Goal: Task Accomplishment & Management: Manage account settings

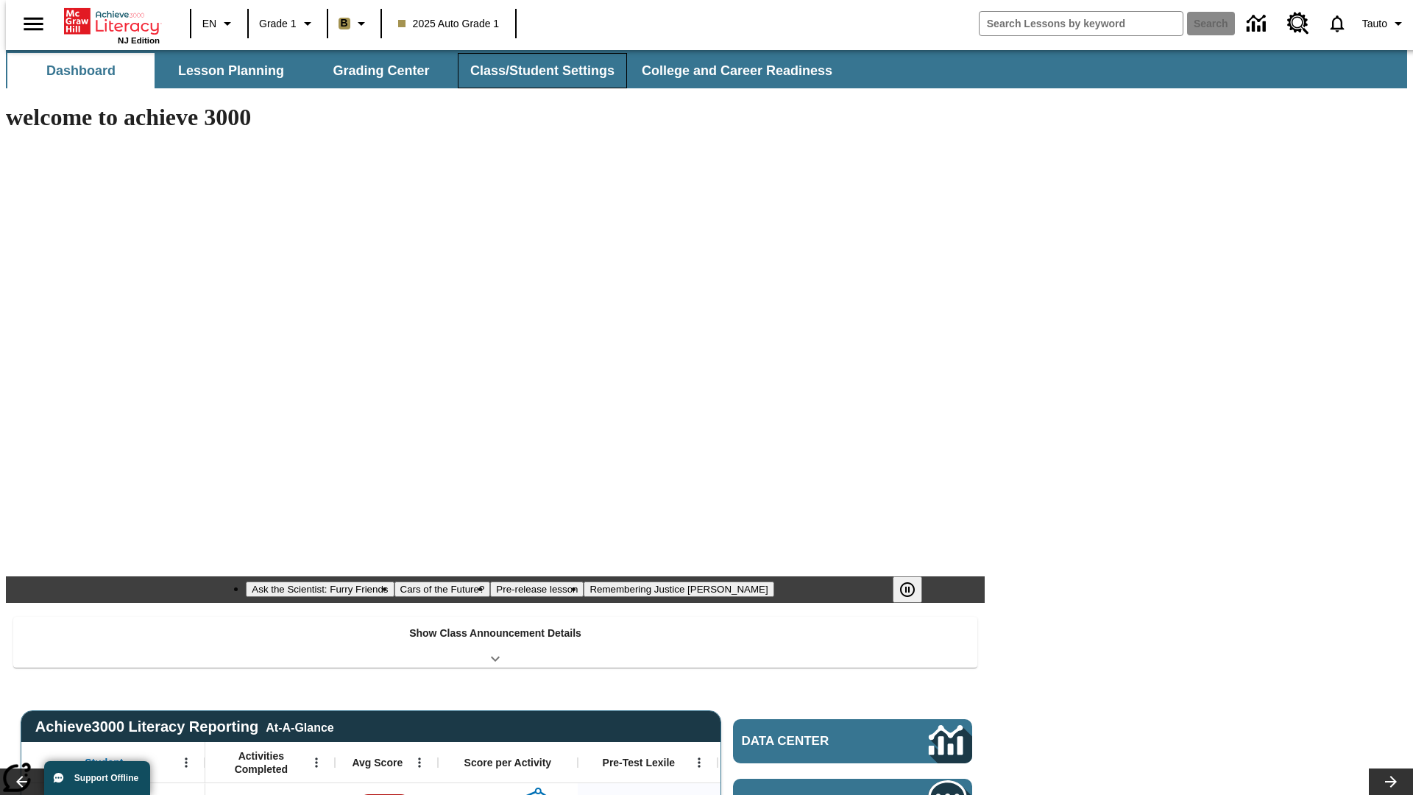
click at [534, 71] on button "Class/Student Settings" at bounding box center [542, 70] width 169 height 35
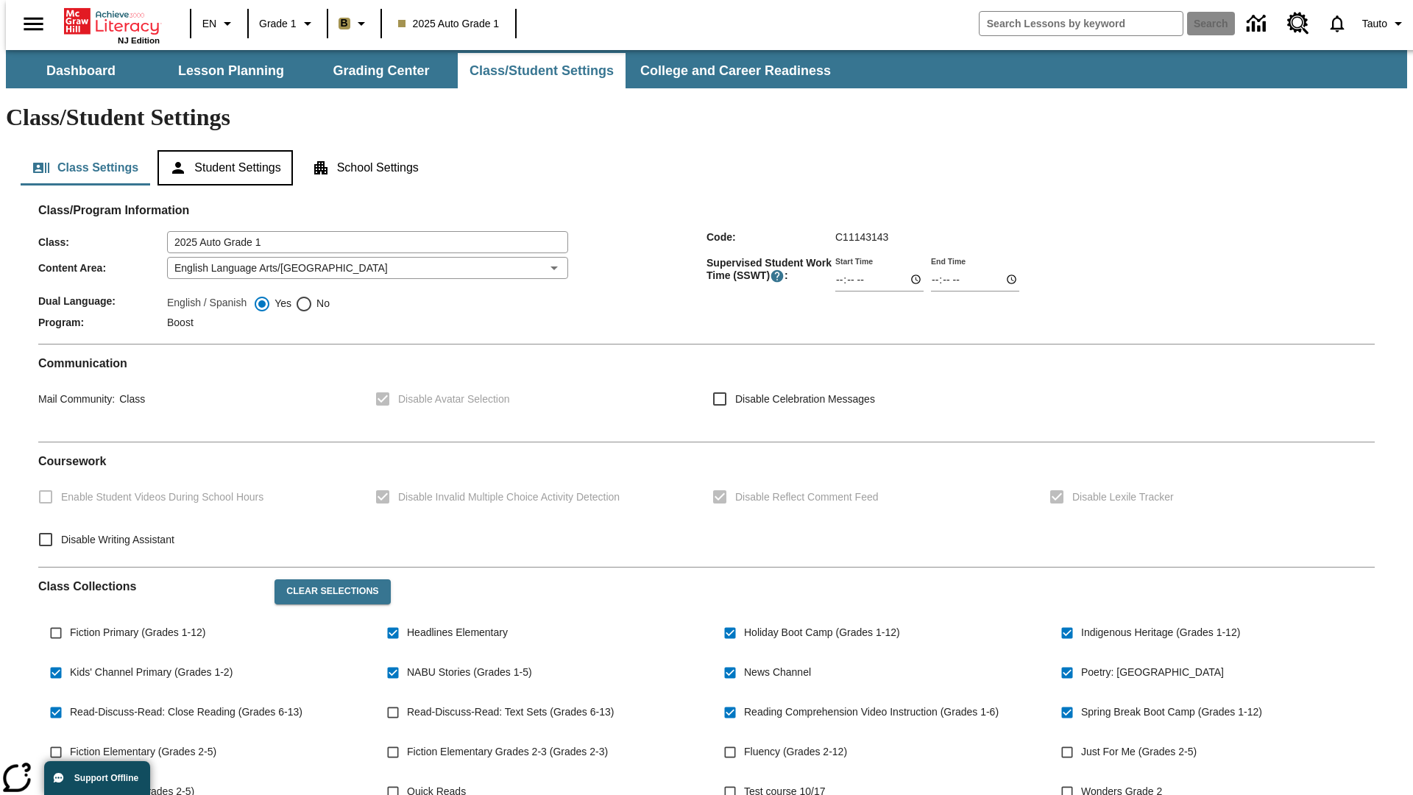
click at [221, 150] on button "Student Settings" at bounding box center [224, 167] width 135 height 35
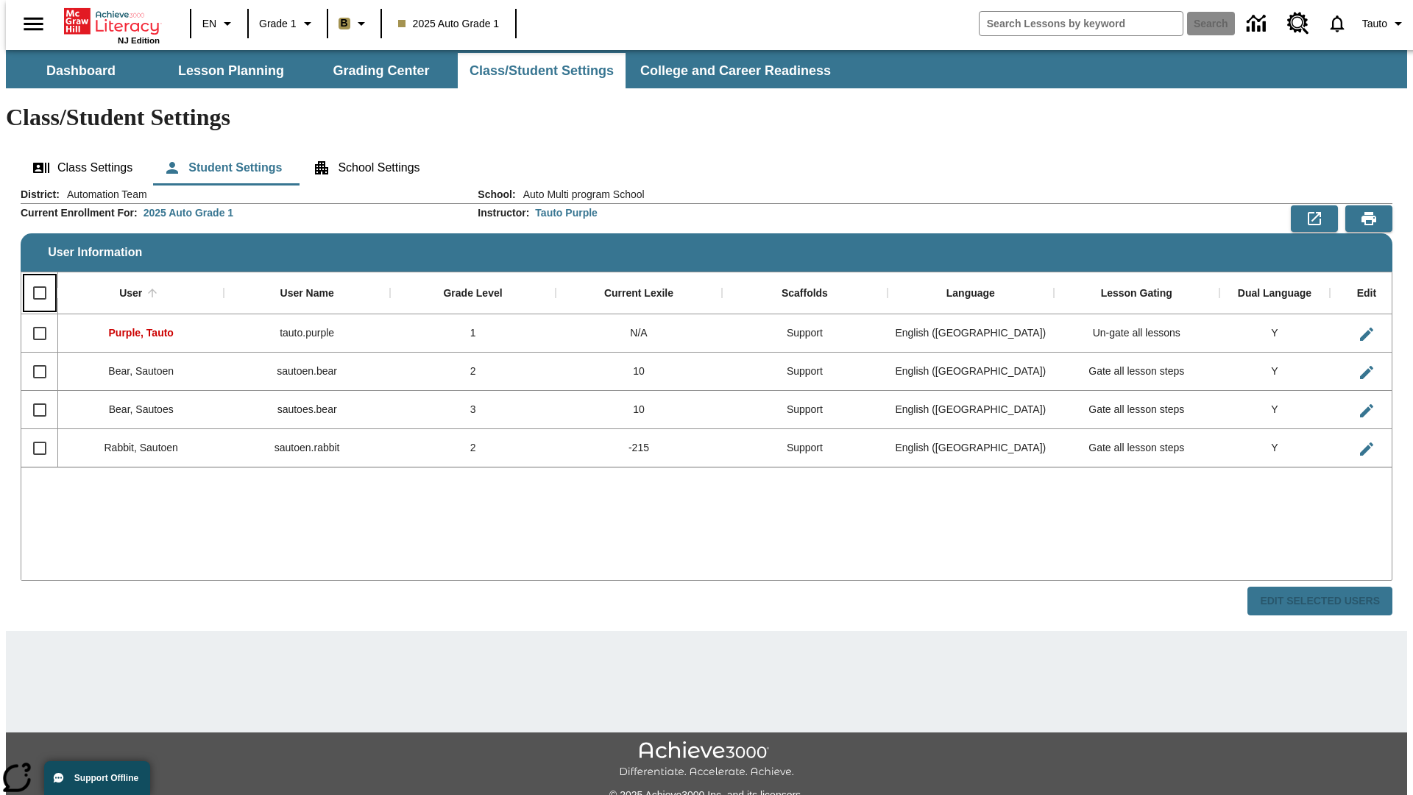
click at [33, 277] on input "Select all rows" at bounding box center [39, 292] width 31 height 31
checkbox input "true"
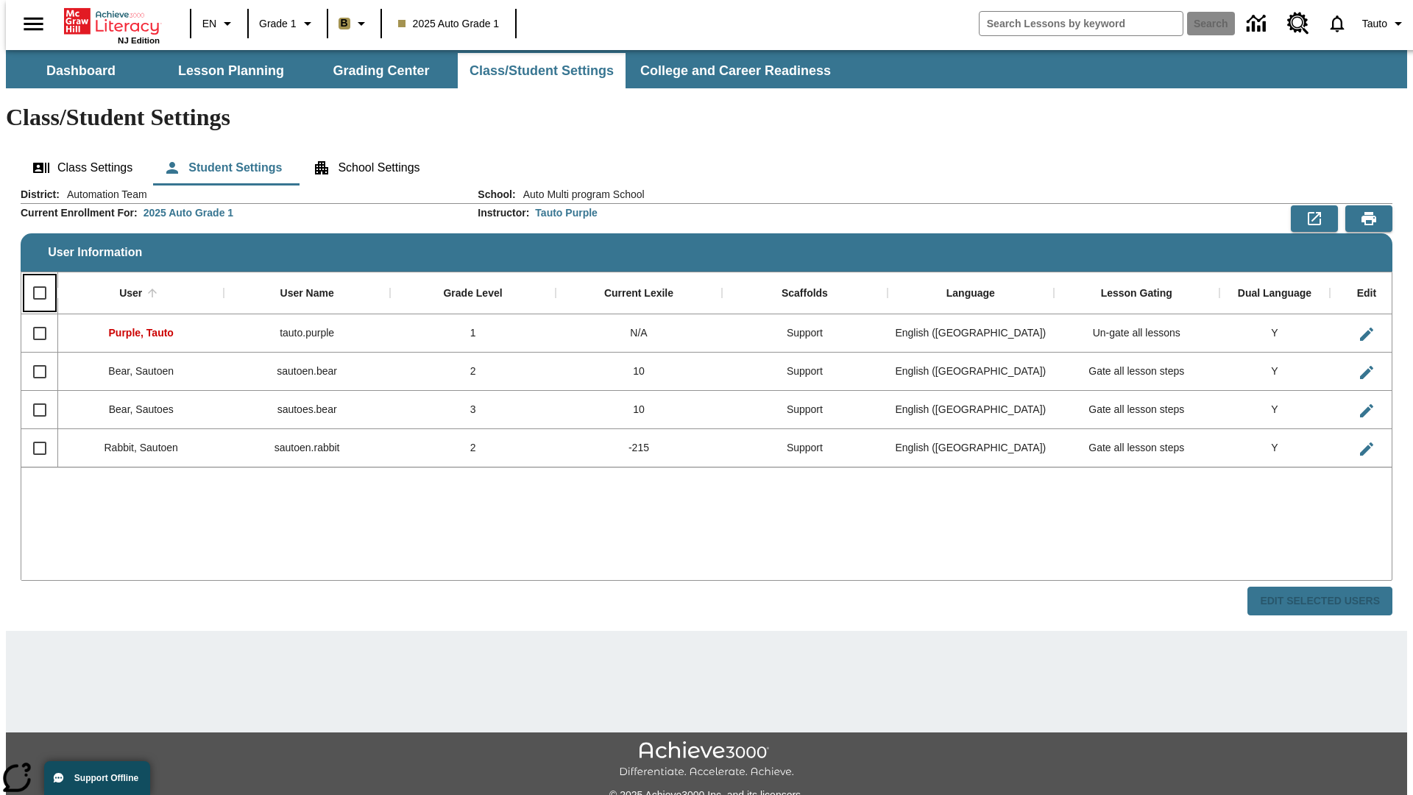
checkbox input "true"
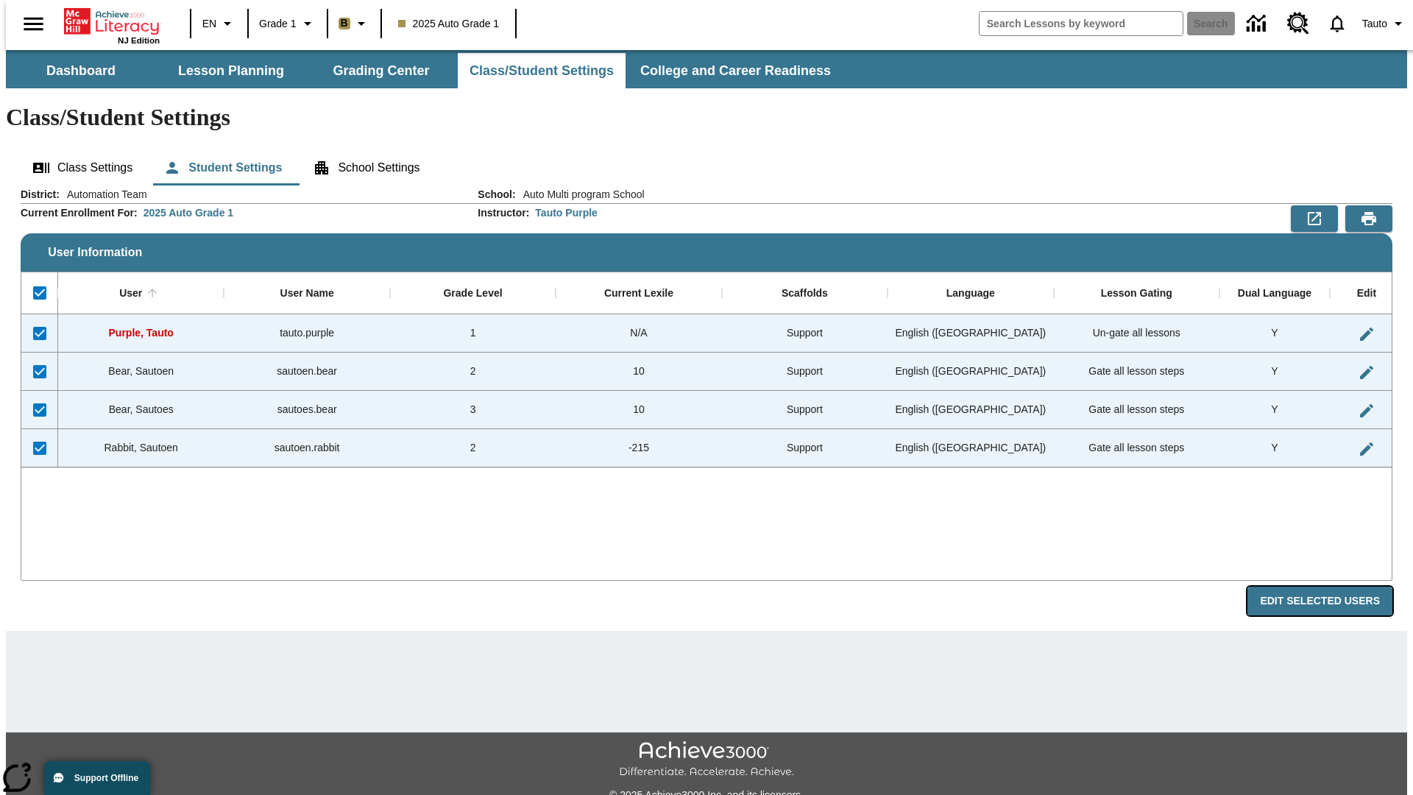
click at [1331, 586] on button "Edit Selected Users" at bounding box center [1319, 600] width 145 height 29
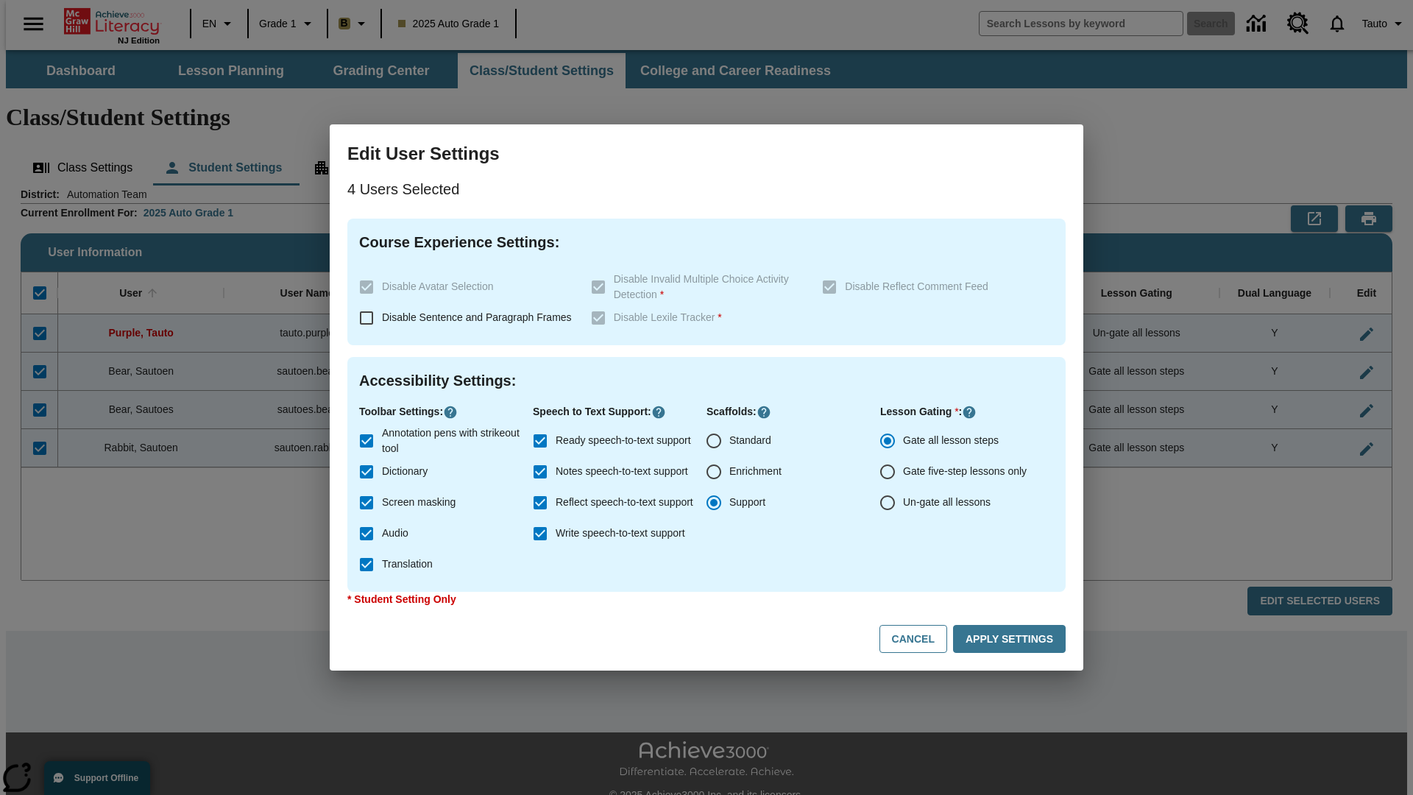
click at [714, 472] on input "Enrichment" at bounding box center [713, 471] width 31 height 31
radio input "true"
click at [920, 639] on button "Cancel" at bounding box center [913, 639] width 68 height 29
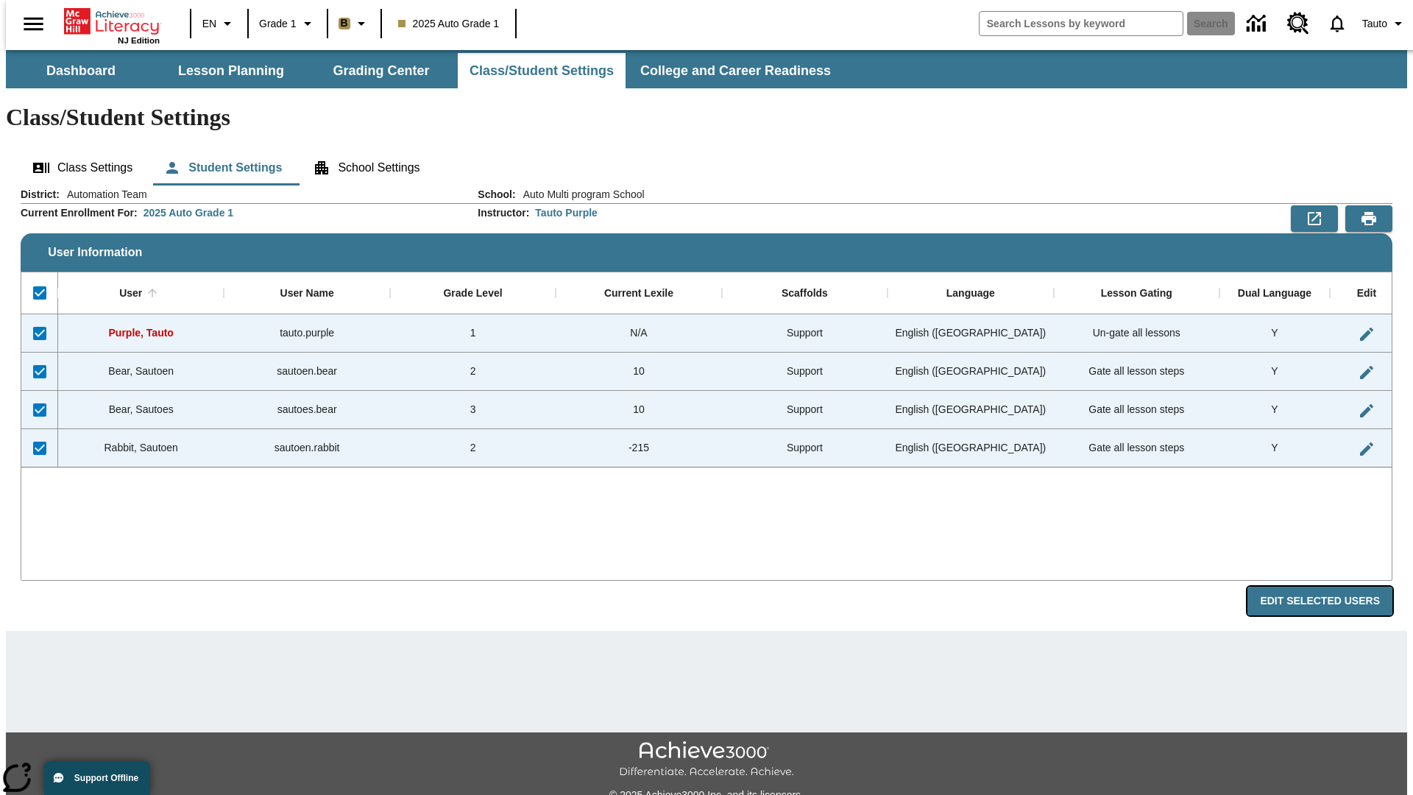
click at [1331, 586] on button "Edit Selected Users" at bounding box center [1319, 600] width 145 height 29
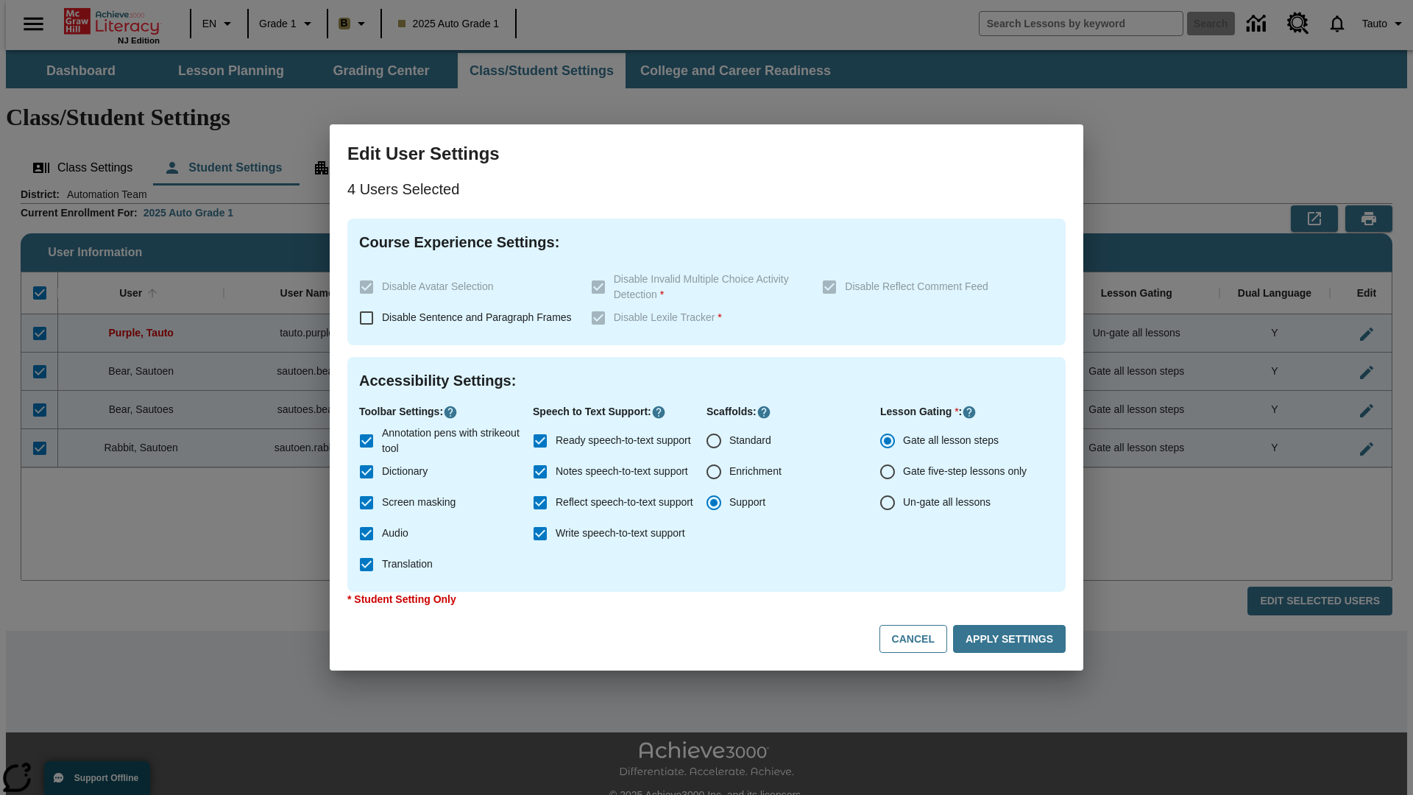
click at [714, 472] on input "Enrichment" at bounding box center [713, 471] width 31 height 31
radio input "true"
click at [1012, 639] on button "Apply Settings" at bounding box center [1009, 639] width 113 height 29
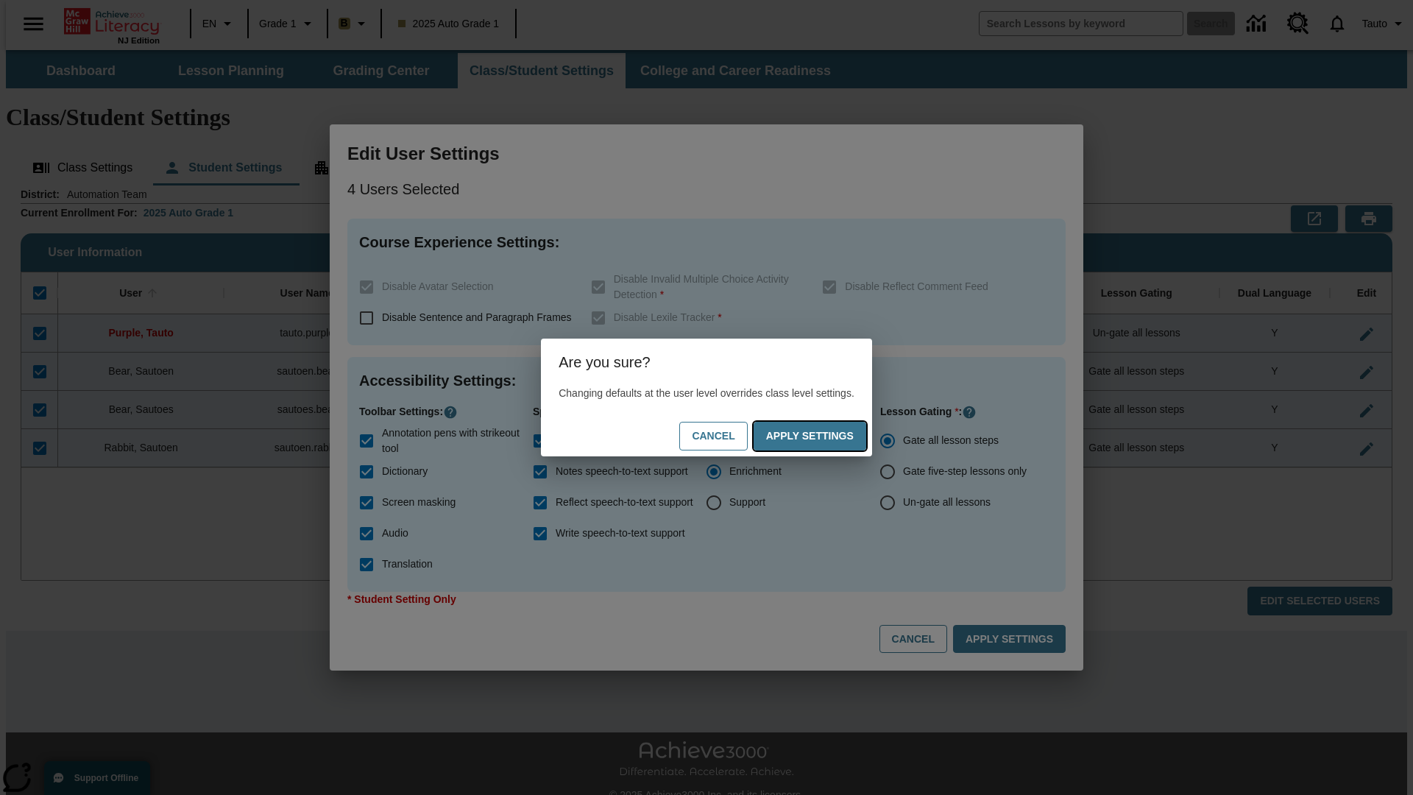
click at [824, 436] on button "Apply Settings" at bounding box center [809, 436] width 113 height 29
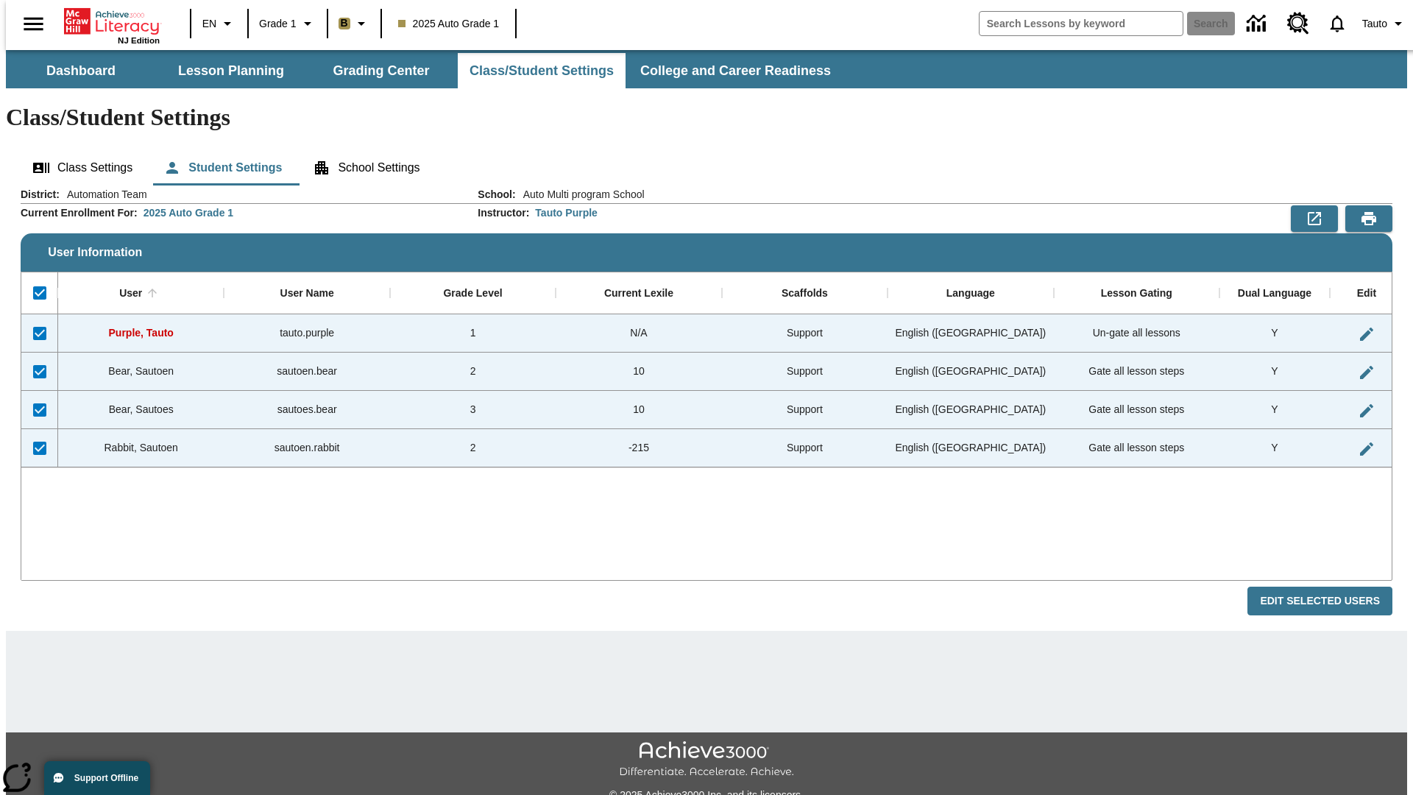
checkbox input "false"
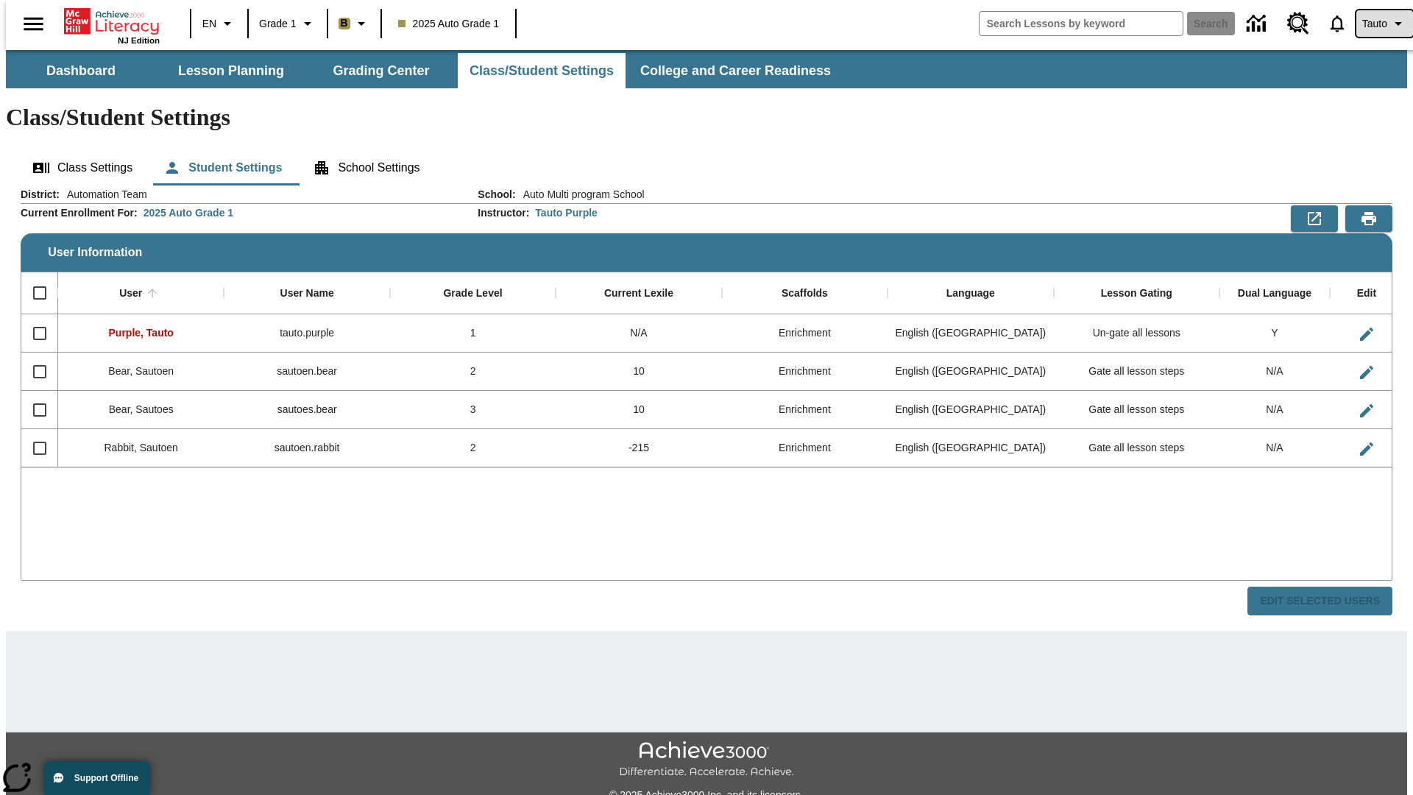
click at [1376, 24] on span "Tauto" at bounding box center [1374, 23] width 25 height 15
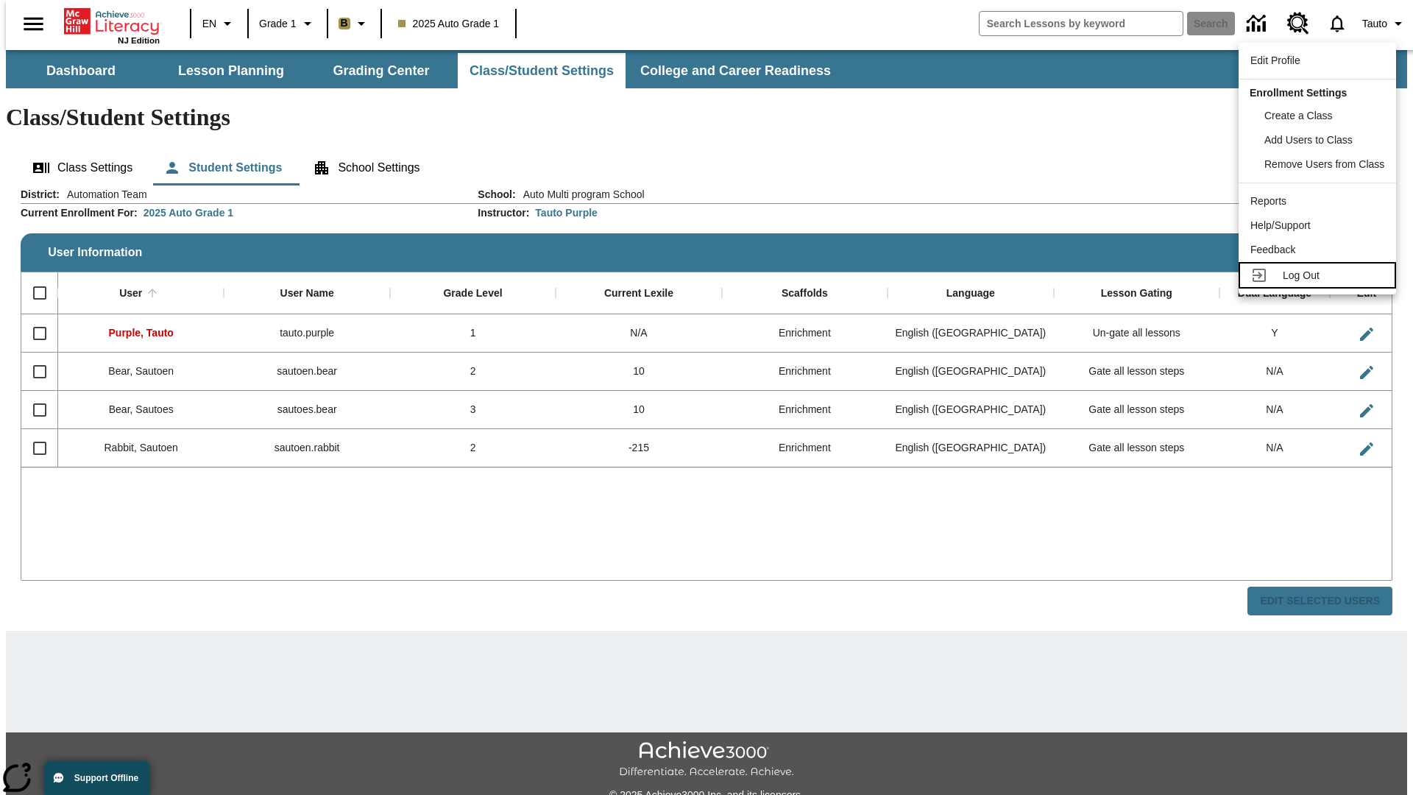
click at [1319, 275] on span "Log Out" at bounding box center [1300, 275] width 37 height 12
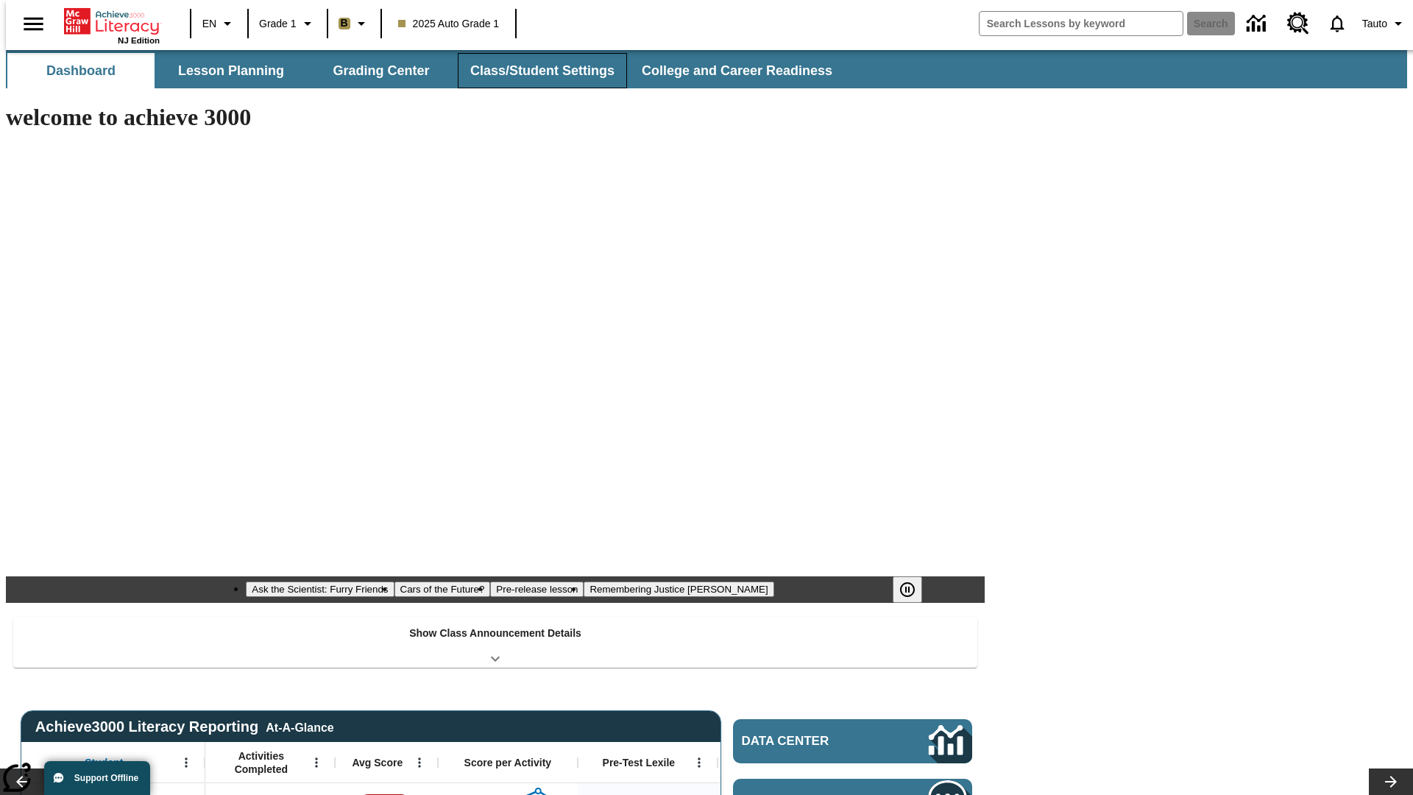
click at [534, 71] on button "Class/Student Settings" at bounding box center [542, 70] width 169 height 35
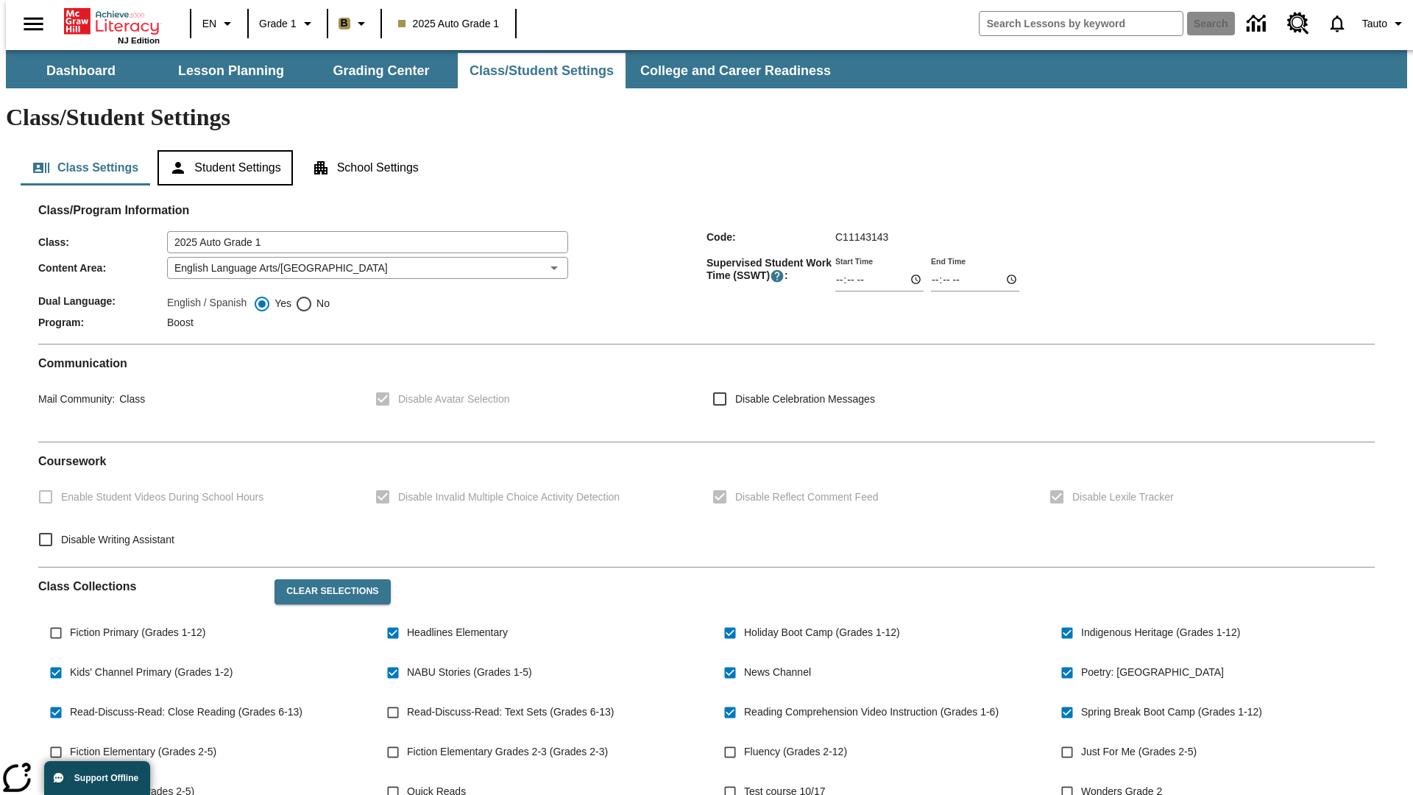
click at [221, 150] on button "Student Settings" at bounding box center [224, 167] width 135 height 35
